Goal: Check status: Check status

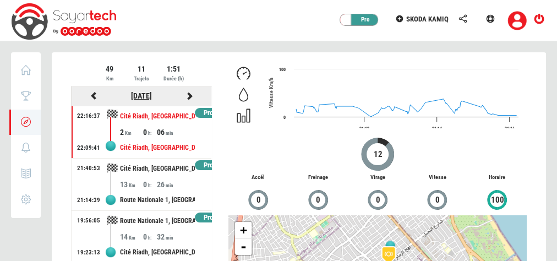
click at [142, 96] on link "[DATE]" at bounding box center [141, 95] width 21 height 9
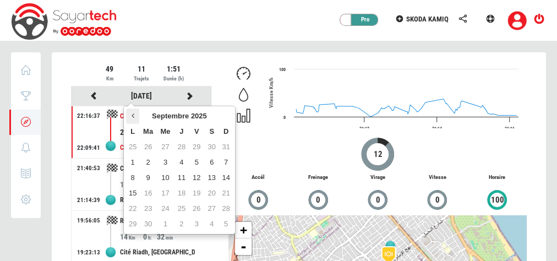
click at [135, 114] on th at bounding box center [132, 116] width 13 height 15
click at [212, 161] on td "12" at bounding box center [211, 162] width 15 height 15
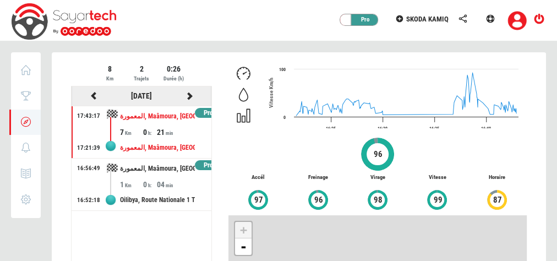
click at [93, 96] on icon at bounding box center [94, 96] width 10 height 8
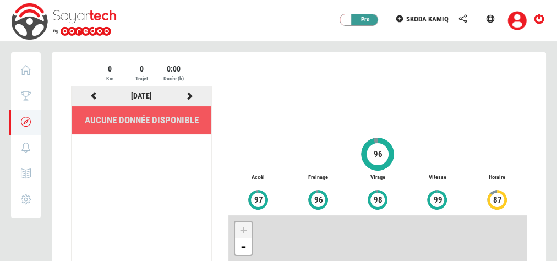
click at [139, 100] on div "[DATE]" at bounding box center [141, 96] width 48 height 14
click at [140, 96] on link "[DATE]" at bounding box center [141, 95] width 21 height 9
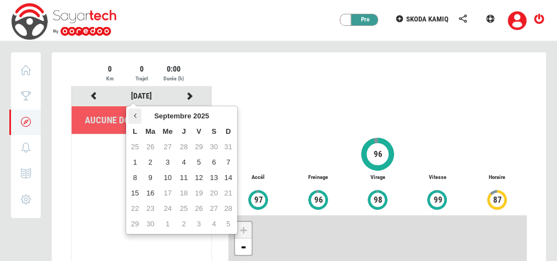
click at [139, 113] on th at bounding box center [134, 116] width 13 height 15
click at [139, 193] on td "21" at bounding box center [134, 193] width 13 height 15
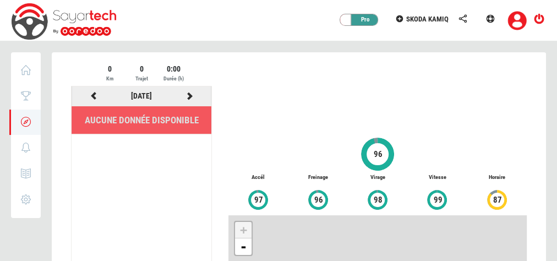
click at [192, 95] on icon at bounding box center [190, 96] width 10 height 8
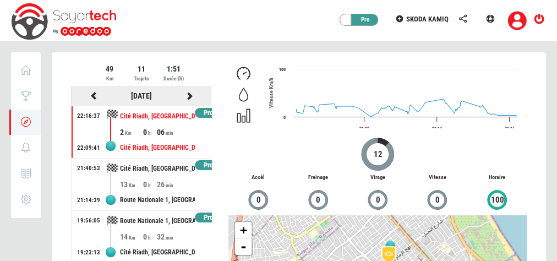
click at [189, 95] on div at bounding box center [190, 96] width 48 height 14
click at [186, 95] on icon at bounding box center [190, 96] width 10 height 8
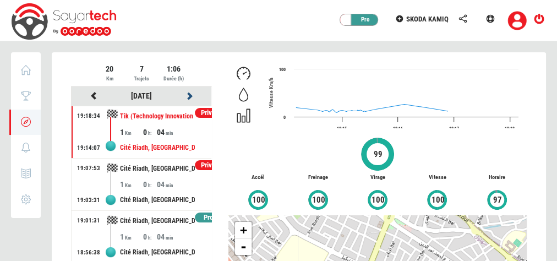
click at [185, 95] on icon at bounding box center [190, 96] width 10 height 8
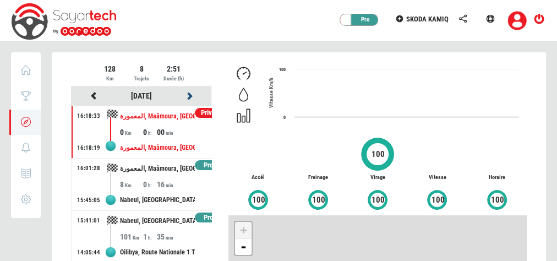
click at [185, 95] on icon at bounding box center [190, 96] width 10 height 8
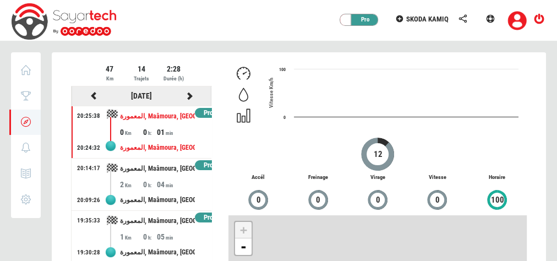
click at [185, 95] on icon at bounding box center [190, 96] width 10 height 8
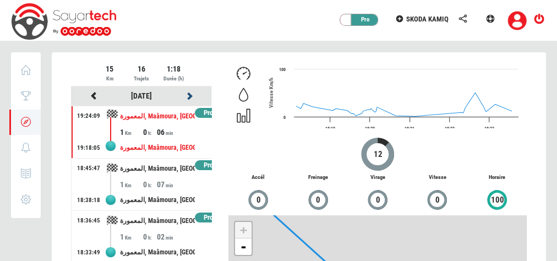
click at [185, 95] on icon at bounding box center [190, 96] width 10 height 8
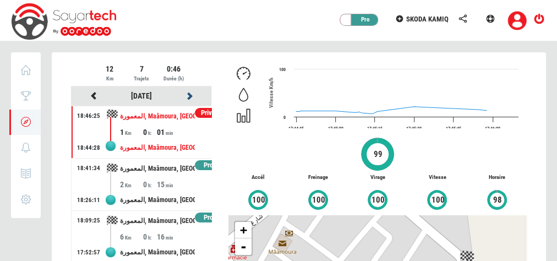
click at [185, 95] on icon at bounding box center [190, 96] width 10 height 8
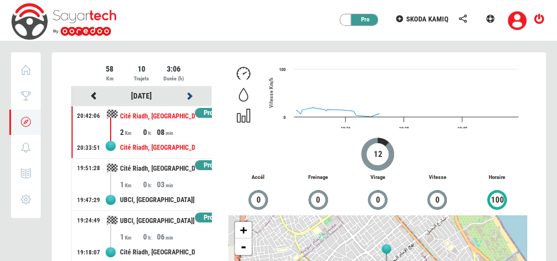
click at [185, 95] on icon at bounding box center [190, 96] width 10 height 8
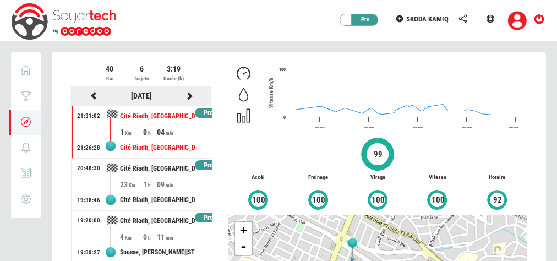
click at [185, 95] on icon at bounding box center [190, 96] width 10 height 8
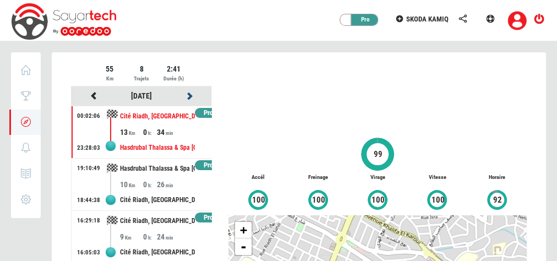
click at [185, 95] on icon at bounding box center [190, 96] width 10 height 8
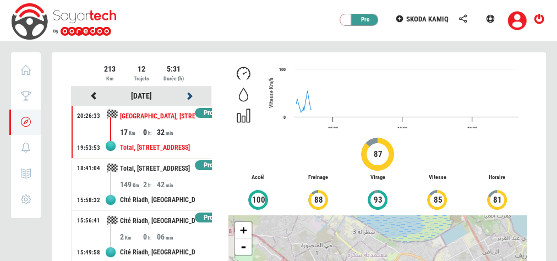
click at [185, 95] on icon at bounding box center [190, 96] width 10 height 8
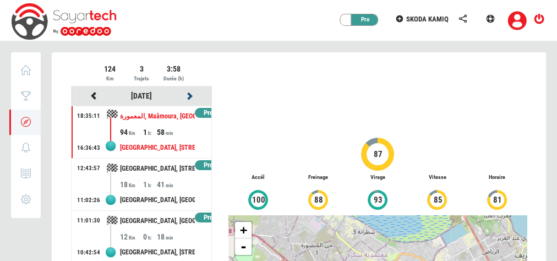
click at [185, 95] on icon at bounding box center [190, 96] width 10 height 8
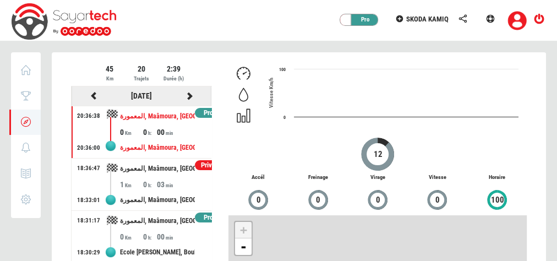
click at [185, 95] on icon at bounding box center [190, 96] width 10 height 8
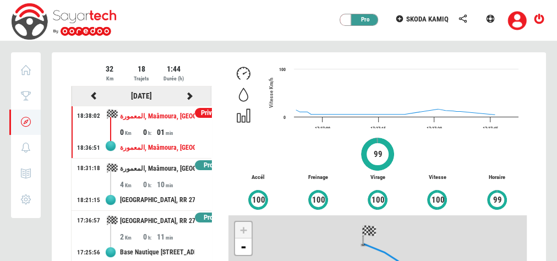
click at [185, 95] on icon at bounding box center [190, 96] width 10 height 8
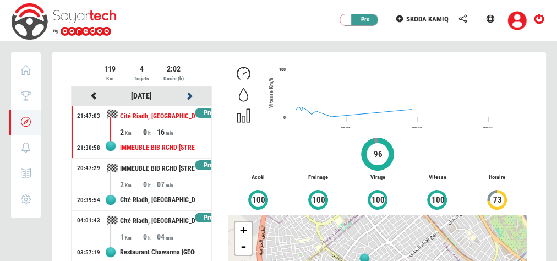
click at [185, 95] on icon at bounding box center [190, 96] width 10 height 8
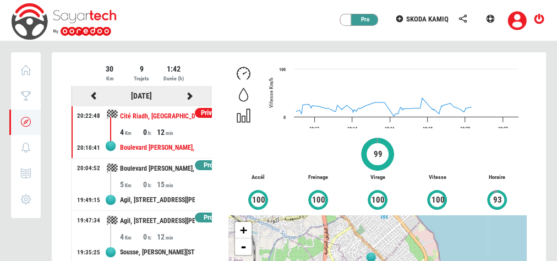
click at [185, 95] on icon at bounding box center [190, 96] width 10 height 8
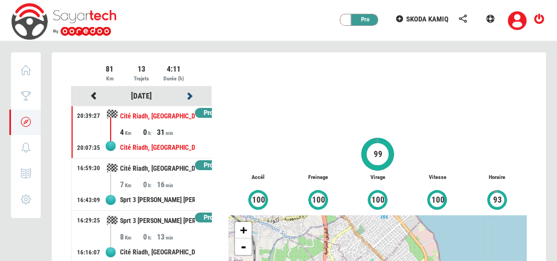
click at [185, 95] on icon at bounding box center [190, 96] width 10 height 8
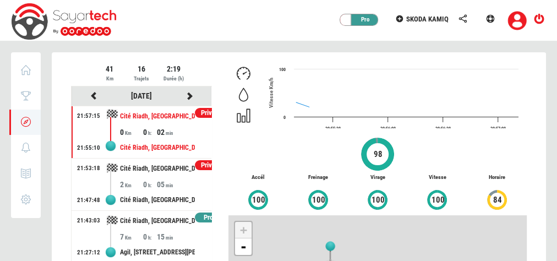
click at [185, 95] on div at bounding box center [299, 241] width 495 height 378
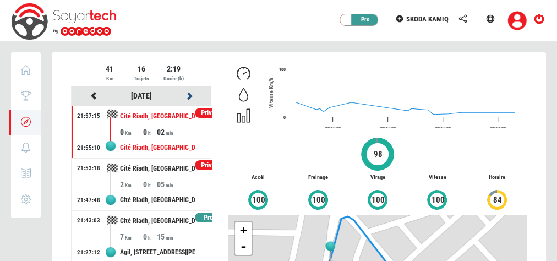
click at [185, 95] on icon at bounding box center [190, 96] width 10 height 8
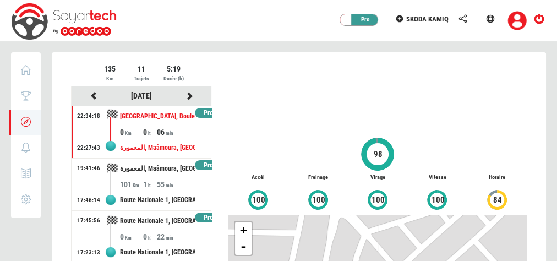
click at [185, 95] on div at bounding box center [299, 241] width 495 height 378
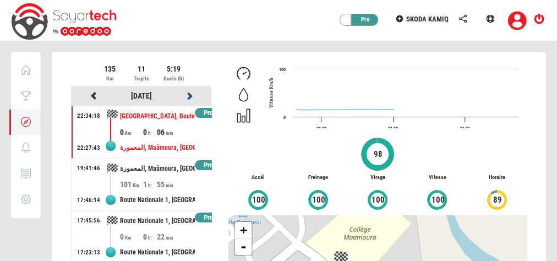
click at [185, 95] on icon at bounding box center [190, 96] width 10 height 8
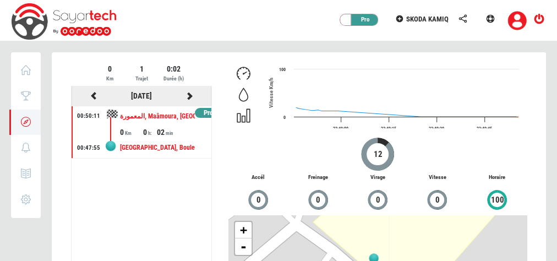
click at [185, 95] on icon at bounding box center [190, 96] width 10 height 8
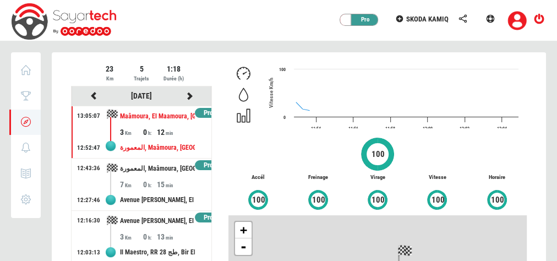
click at [185, 95] on div at bounding box center [299, 241] width 495 height 378
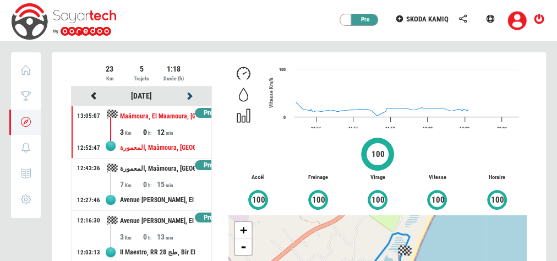
click at [185, 95] on icon at bounding box center [190, 96] width 10 height 8
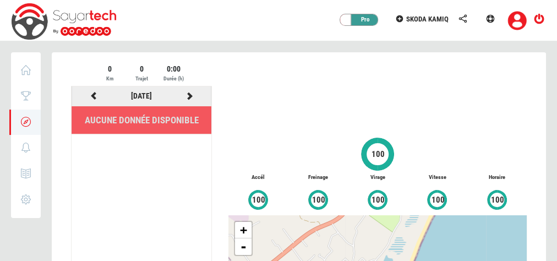
click at [189, 92] on icon at bounding box center [190, 96] width 10 height 8
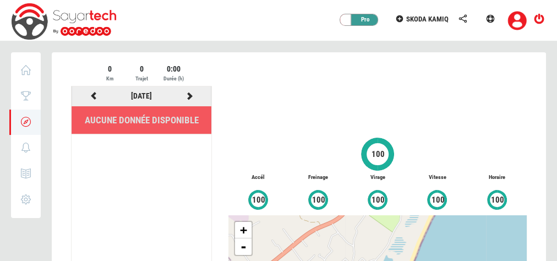
click at [189, 92] on icon at bounding box center [190, 96] width 10 height 8
click at [190, 92] on icon at bounding box center [190, 96] width 10 height 8
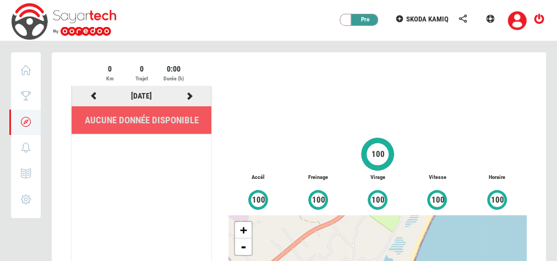
click at [190, 92] on icon at bounding box center [190, 96] width 10 height 8
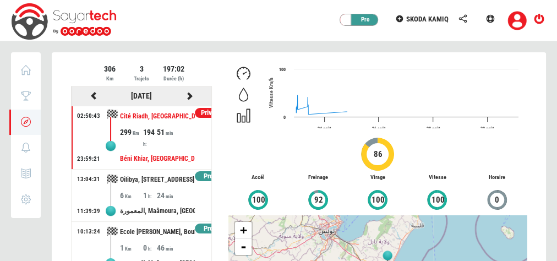
click at [190, 93] on icon at bounding box center [190, 96] width 10 height 8
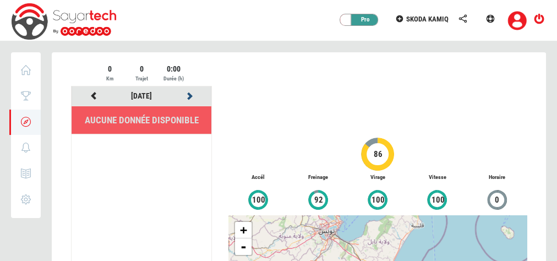
click at [190, 93] on icon at bounding box center [190, 96] width 10 height 8
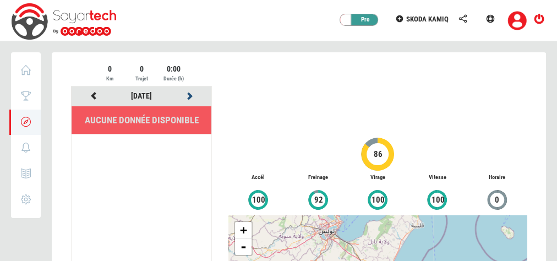
click at [190, 93] on icon at bounding box center [190, 96] width 10 height 8
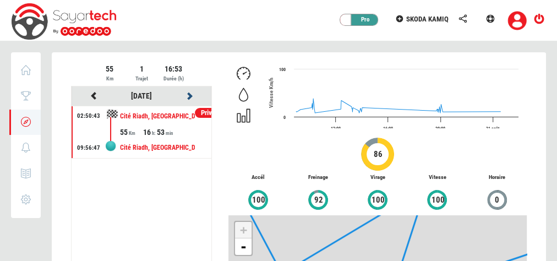
click at [190, 93] on icon at bounding box center [190, 96] width 10 height 8
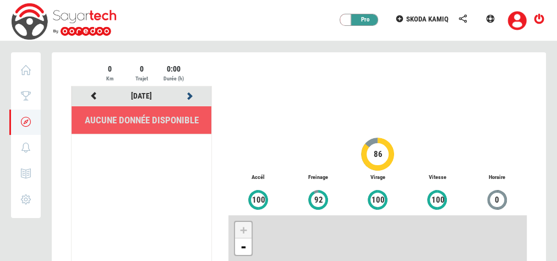
click at [190, 93] on icon at bounding box center [190, 96] width 10 height 8
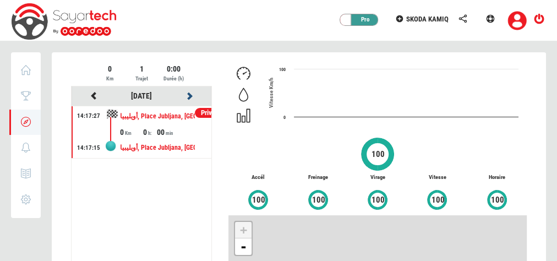
click at [190, 93] on icon at bounding box center [190, 96] width 10 height 8
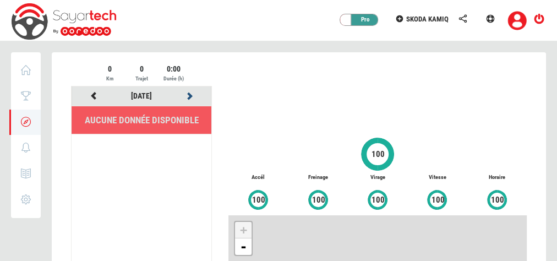
click at [190, 93] on icon at bounding box center [190, 96] width 10 height 8
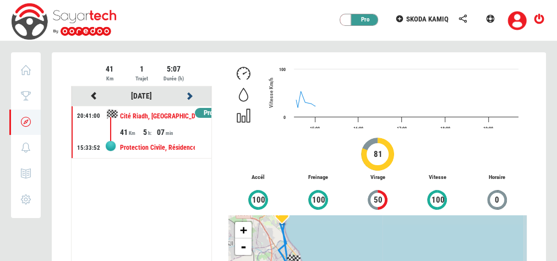
click at [190, 93] on icon at bounding box center [190, 96] width 10 height 8
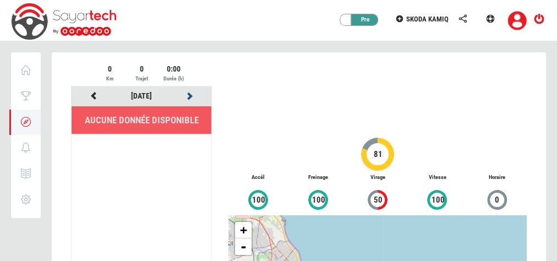
click at [190, 93] on icon at bounding box center [190, 96] width 10 height 8
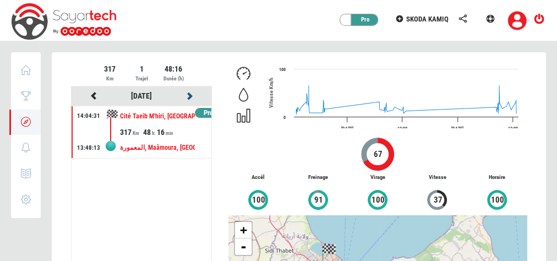
click at [190, 93] on icon at bounding box center [190, 96] width 10 height 8
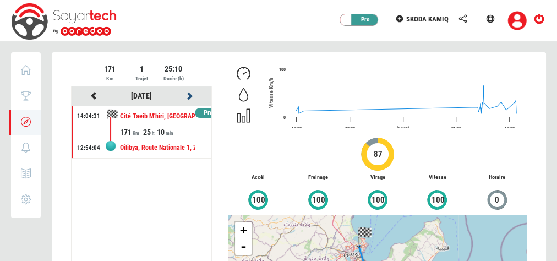
click at [190, 93] on icon at bounding box center [190, 96] width 10 height 8
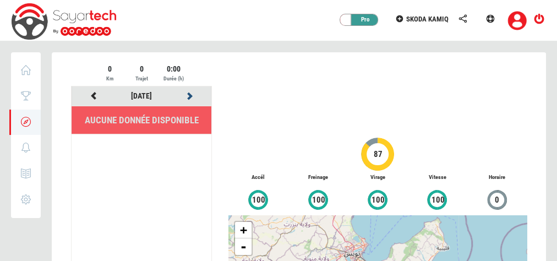
click at [190, 93] on icon at bounding box center [190, 96] width 10 height 8
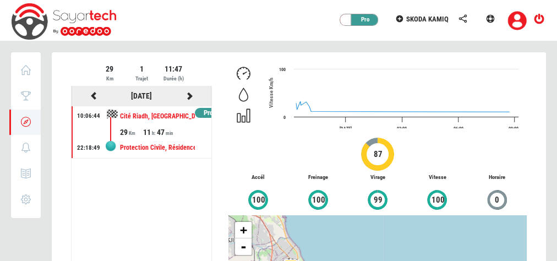
click at [190, 93] on icon at bounding box center [190, 96] width 10 height 8
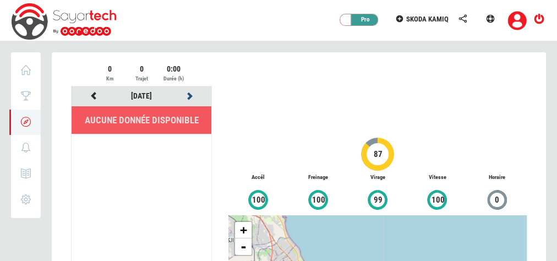
click at [190, 93] on icon at bounding box center [190, 96] width 10 height 8
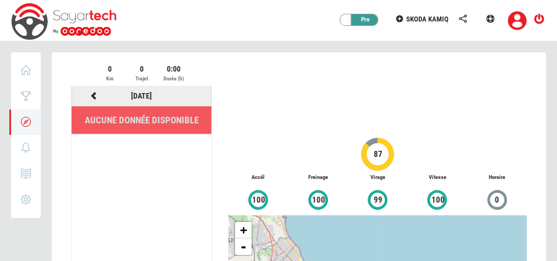
click at [190, 93] on div "[DATE]" at bounding box center [141, 96] width 144 height 14
click at [152, 94] on link "[DATE]" at bounding box center [141, 95] width 21 height 9
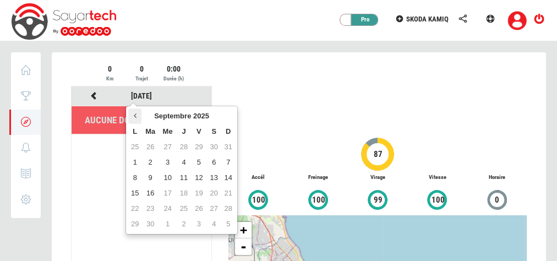
click at [136, 110] on th at bounding box center [134, 116] width 13 height 15
click at [135, 192] on td "21" at bounding box center [134, 193] width 13 height 15
